Goal: Task Accomplishment & Management: Use online tool/utility

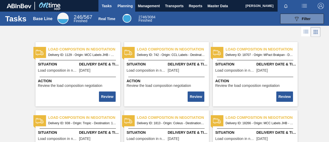
click at [124, 4] on span "Planning" at bounding box center [124, 6] width 15 height 6
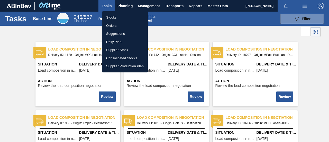
click at [113, 17] on li "Stocks" at bounding box center [125, 17] width 46 height 8
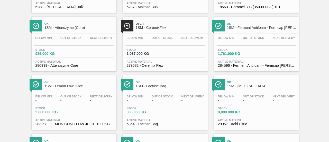
scroll to position [488, 0]
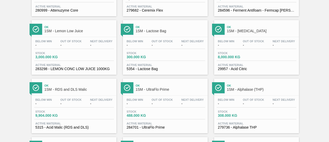
click at [63, 66] on div "Below Min - Out Of Stock - Next Delivery - Stock 3,000.000 KG Active Material 2…" at bounding box center [74, 54] width 85 height 35
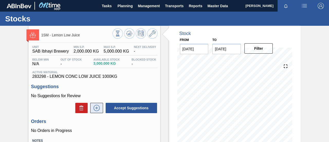
click at [95, 111] on icon at bounding box center [97, 108] width 8 height 6
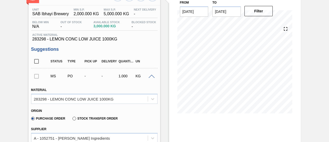
scroll to position [103, 0]
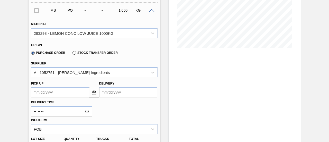
click at [117, 95] on input "Delivery" at bounding box center [128, 92] width 58 height 10
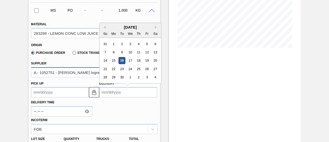
click at [139, 78] on div "2" at bounding box center [138, 77] width 7 height 7
type up3247878839 "[DATE]"
type input "[DATE]"
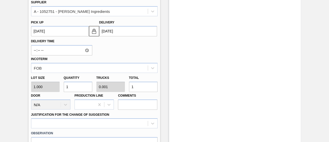
scroll to position [180, 0]
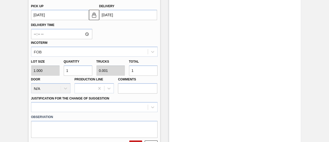
click at [117, 75] on div "Lot size 1.000 Quantity 1 Trucks 0.001 Total 1 Door N/A Production Line Comments" at bounding box center [94, 75] width 131 height 37
type input "4"
type input "0.003"
type input "40"
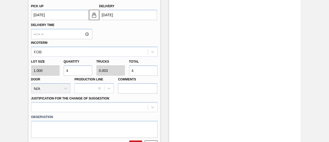
type input "0.028"
type input "40"
type input "400"
type input "0.276"
type input "400"
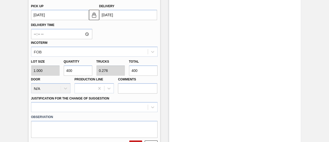
type input "4,000"
type input "2.759"
type input "4,000"
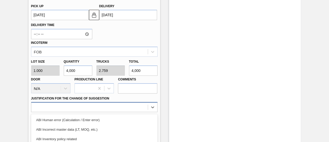
click at [122, 106] on div "option ABI Planning - Graphics change or VBI focused, 5 of 18. 18 results avail…" at bounding box center [94, 107] width 126 height 10
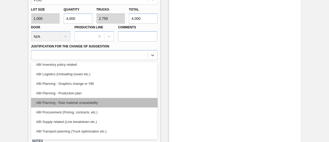
scroll to position [51, 0]
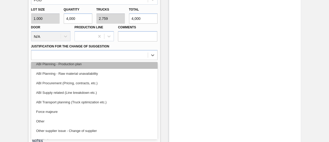
click at [80, 66] on div "ABI Planning - Production plan" at bounding box center [94, 64] width 126 height 10
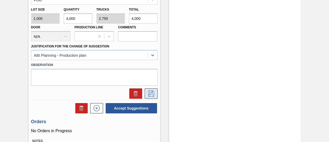
click at [149, 92] on icon at bounding box center [151, 93] width 8 height 6
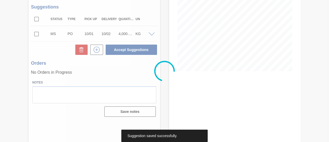
scroll to position [79, 0]
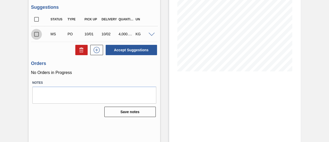
click at [36, 35] on input "checkbox" at bounding box center [36, 34] width 11 height 11
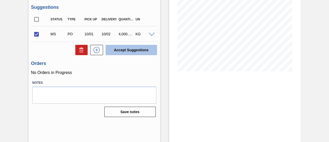
click at [131, 49] on button "Accept Suggestions" at bounding box center [131, 50] width 51 height 10
checkbox input "false"
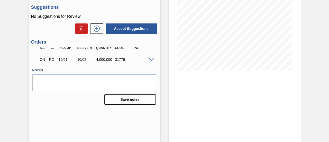
click at [150, 60] on span at bounding box center [152, 60] width 6 height 4
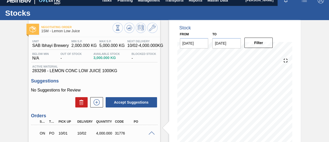
scroll to position [0, 0]
